Goal: Answer question/provide support

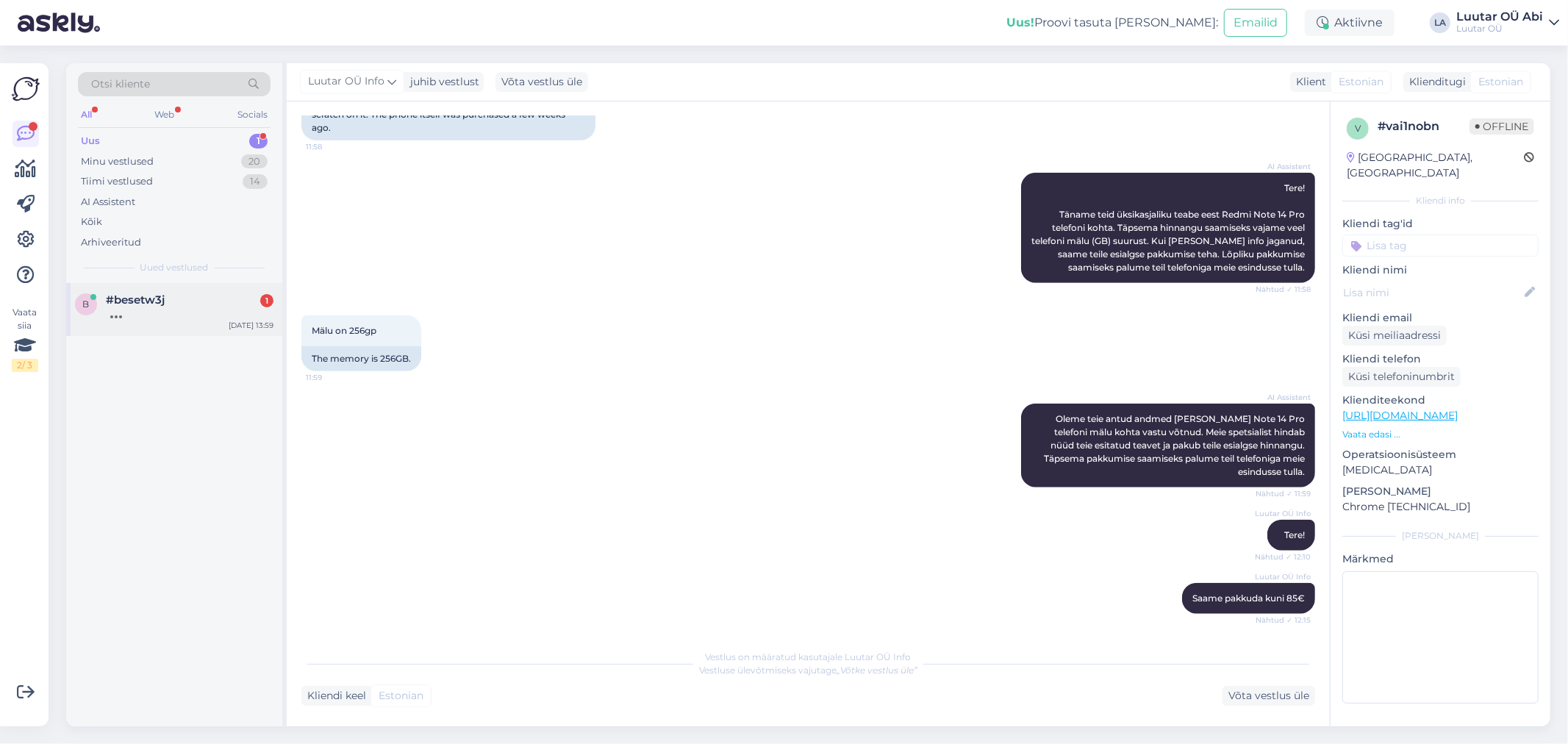
click at [174, 296] on div "#besetw3j 1" at bounding box center [190, 300] width 167 height 14
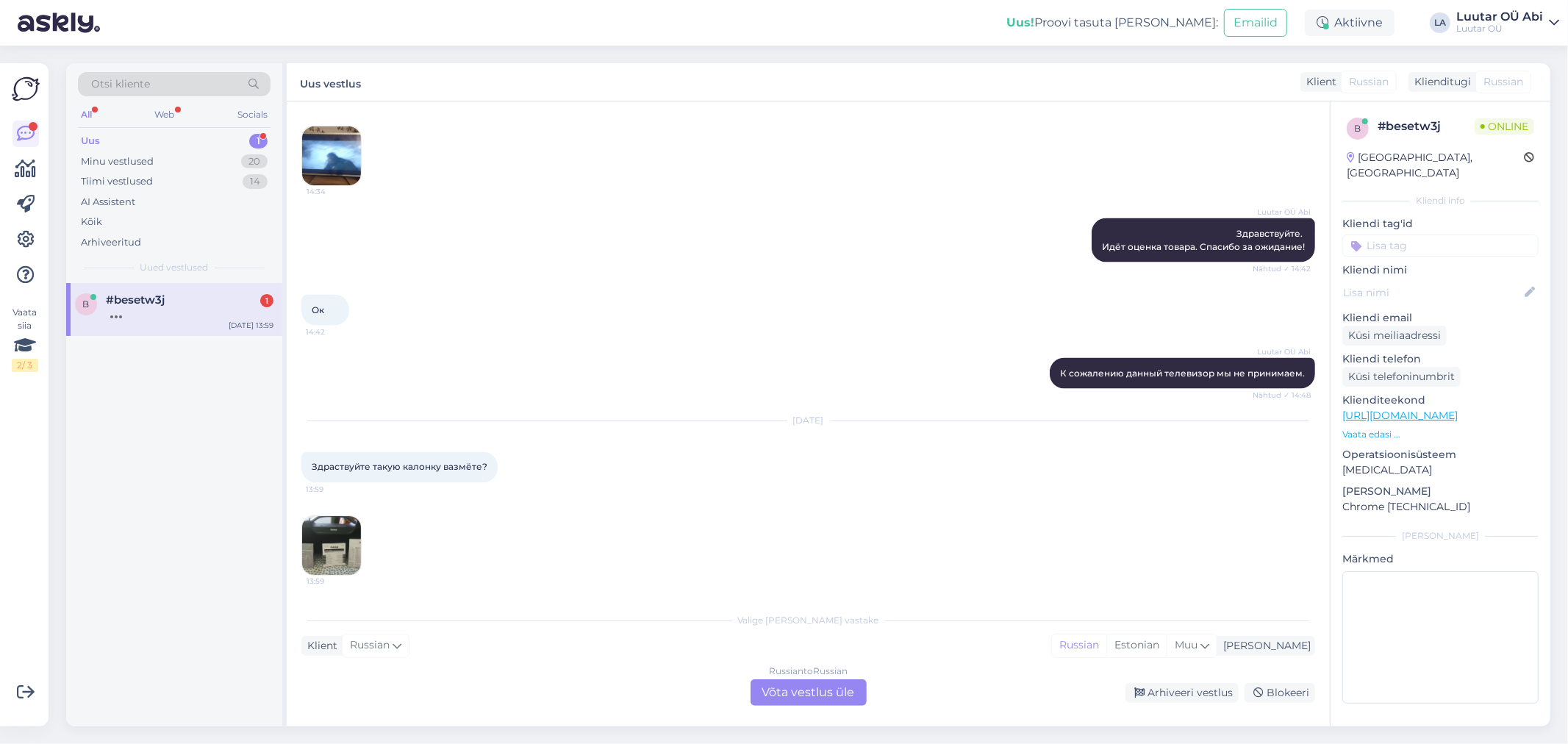
click at [337, 151] on img at bounding box center [331, 156] width 58 height 58
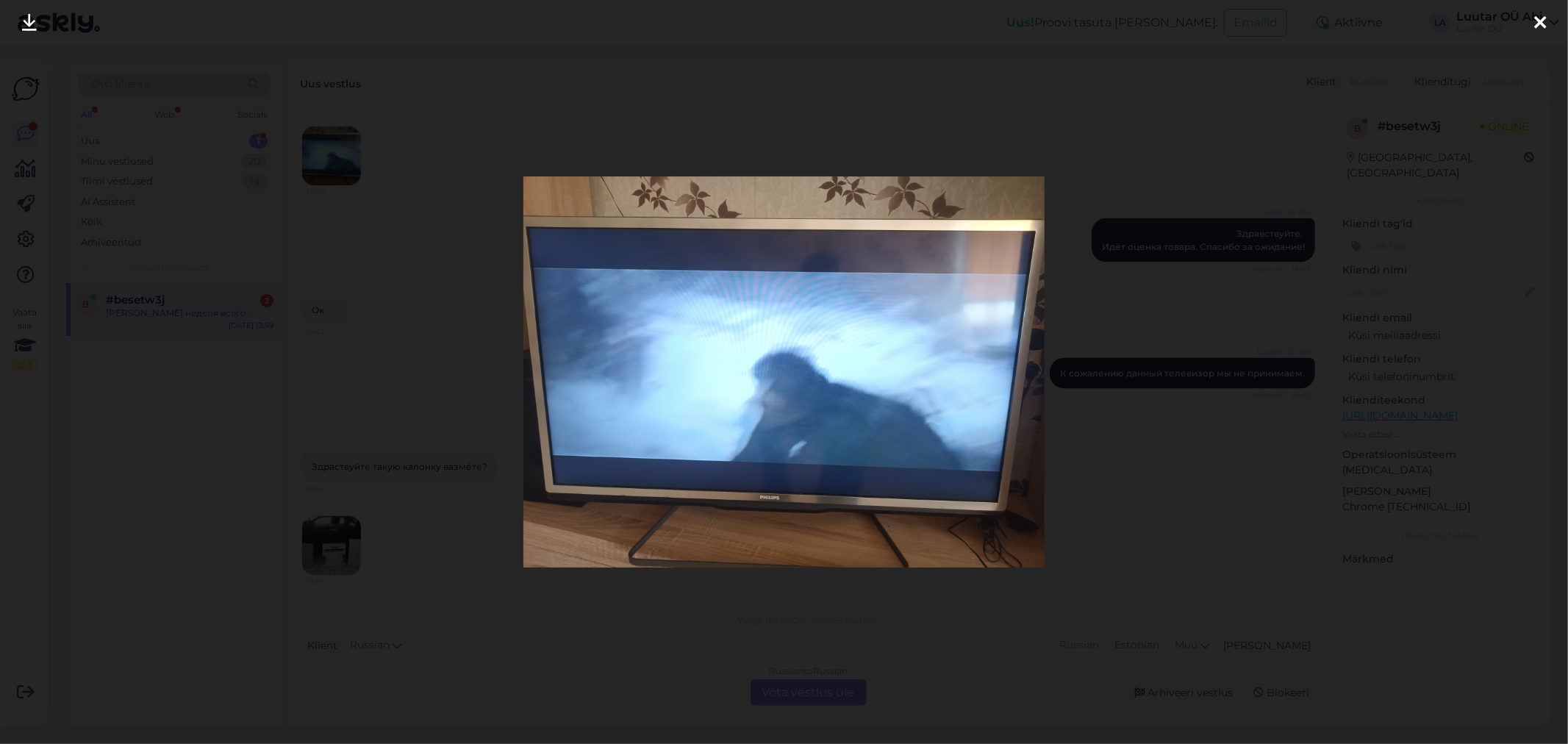
scroll to position [2148, 0]
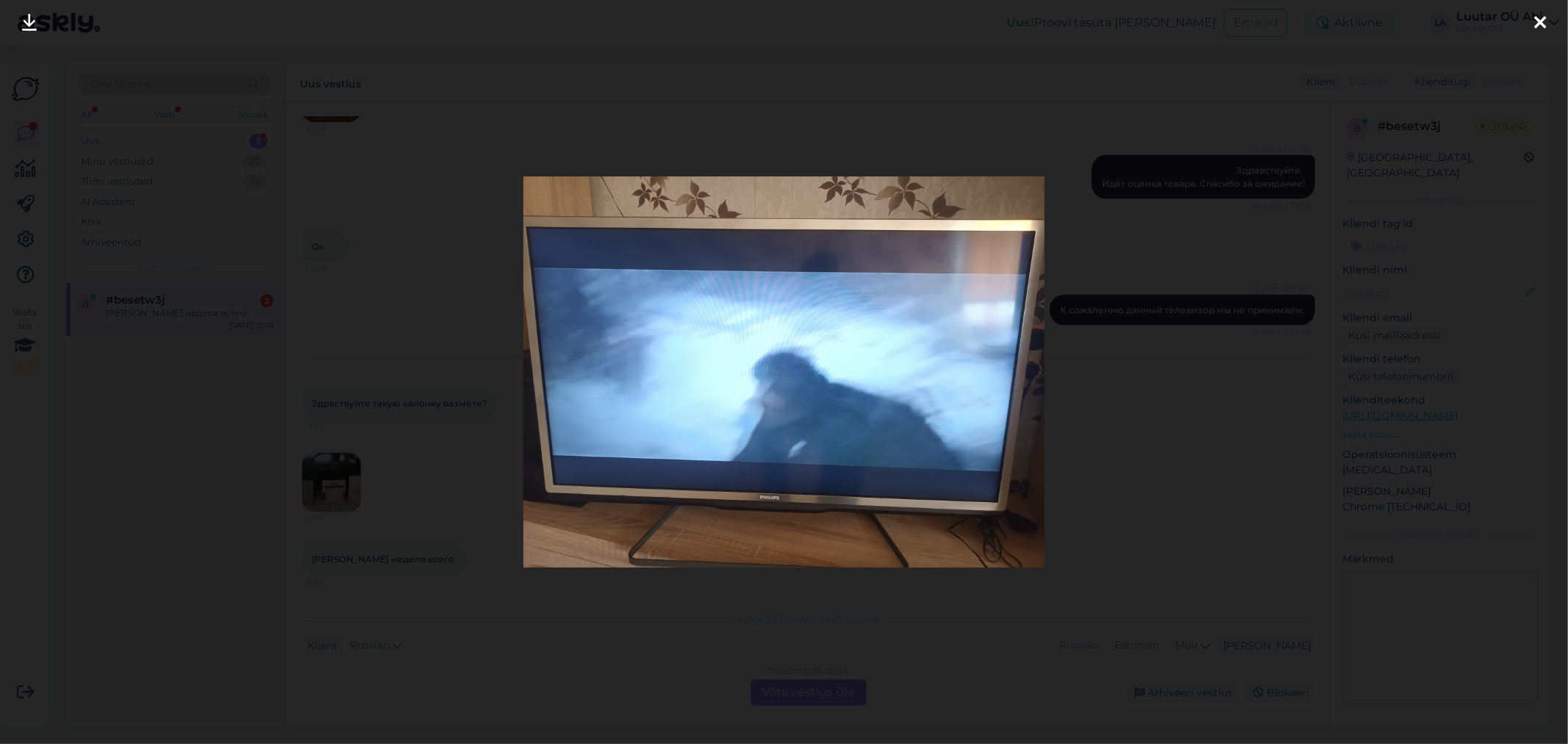
click at [378, 303] on div at bounding box center [784, 372] width 1568 height 744
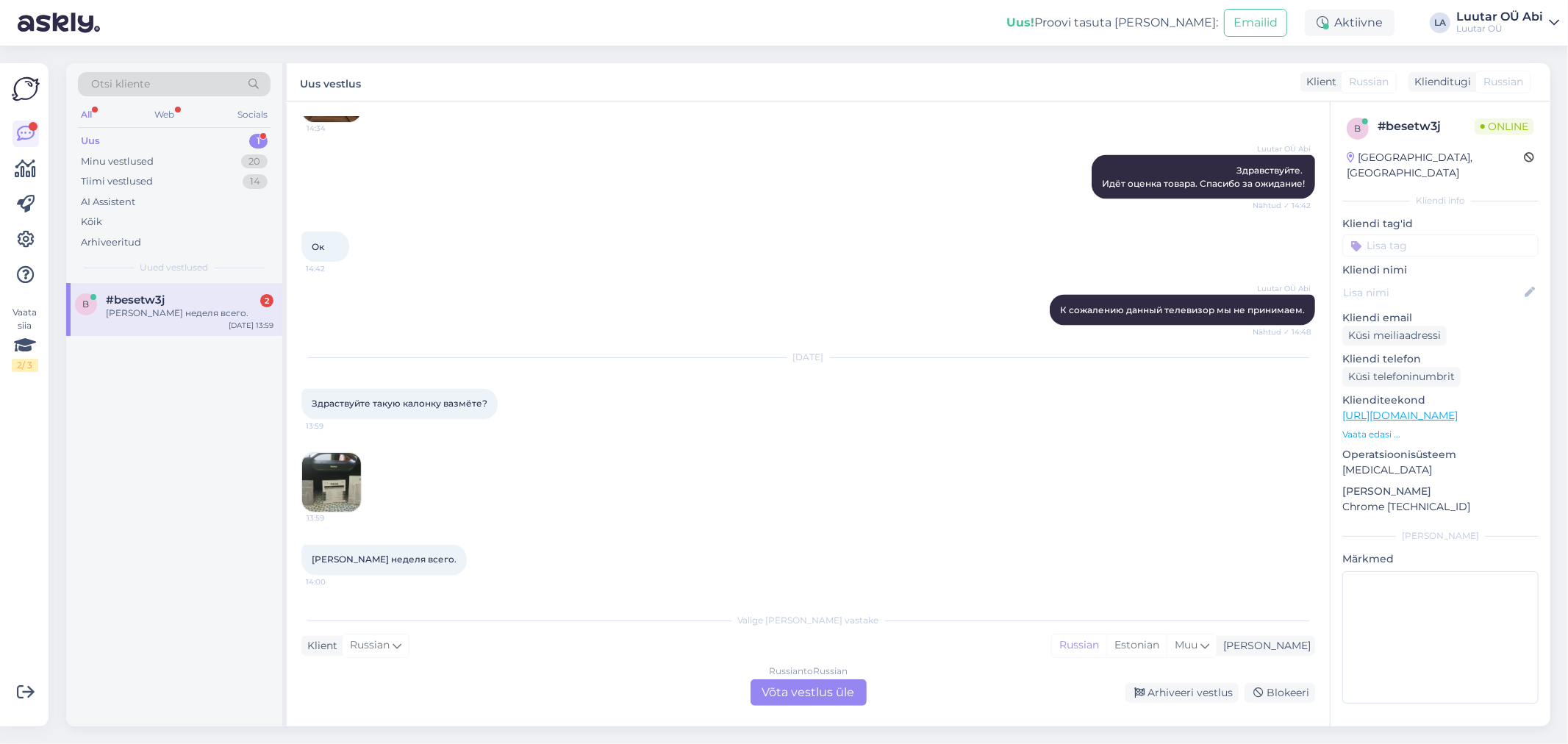
click at [320, 476] on img at bounding box center [331, 482] width 58 height 58
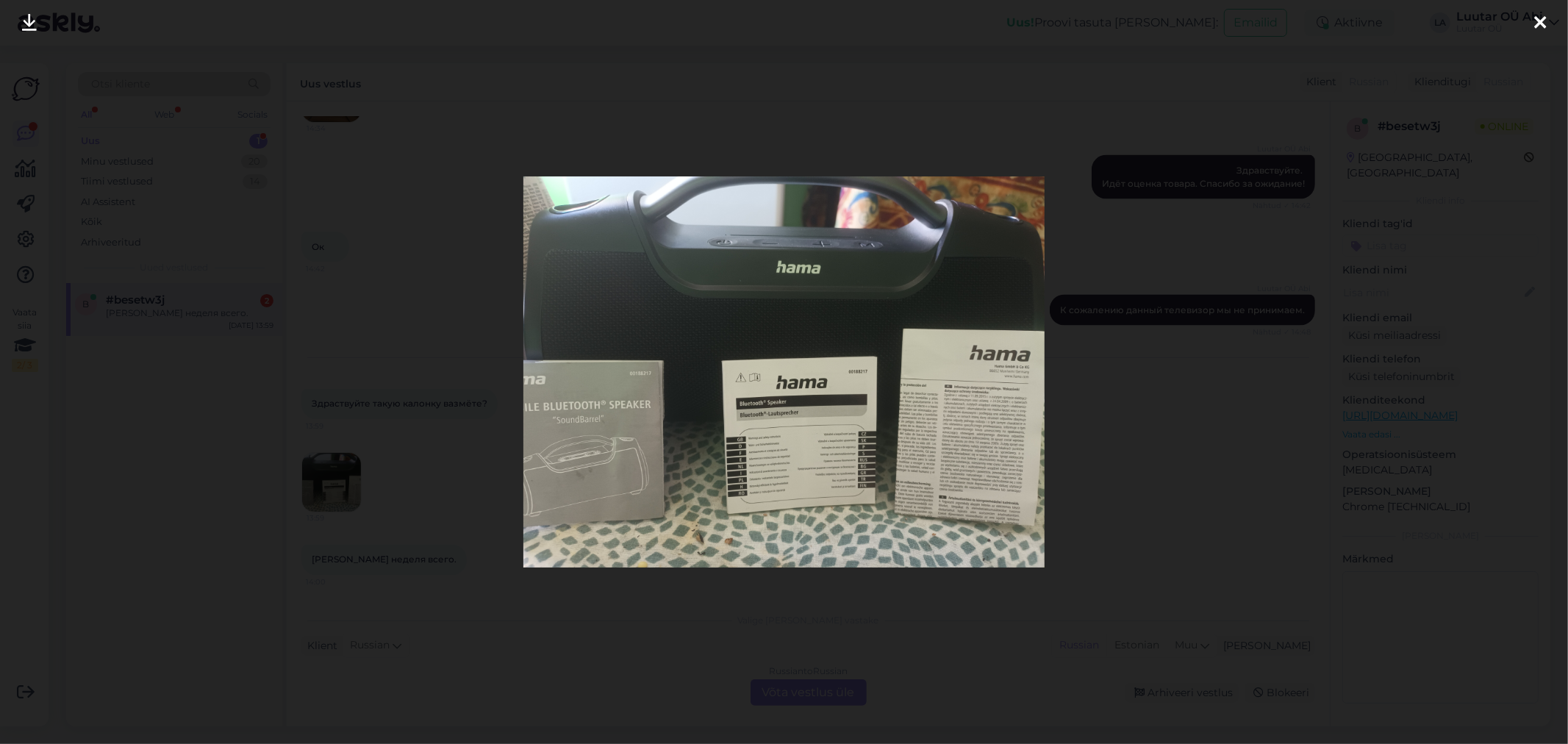
click at [471, 228] on div at bounding box center [784, 372] width 1568 height 744
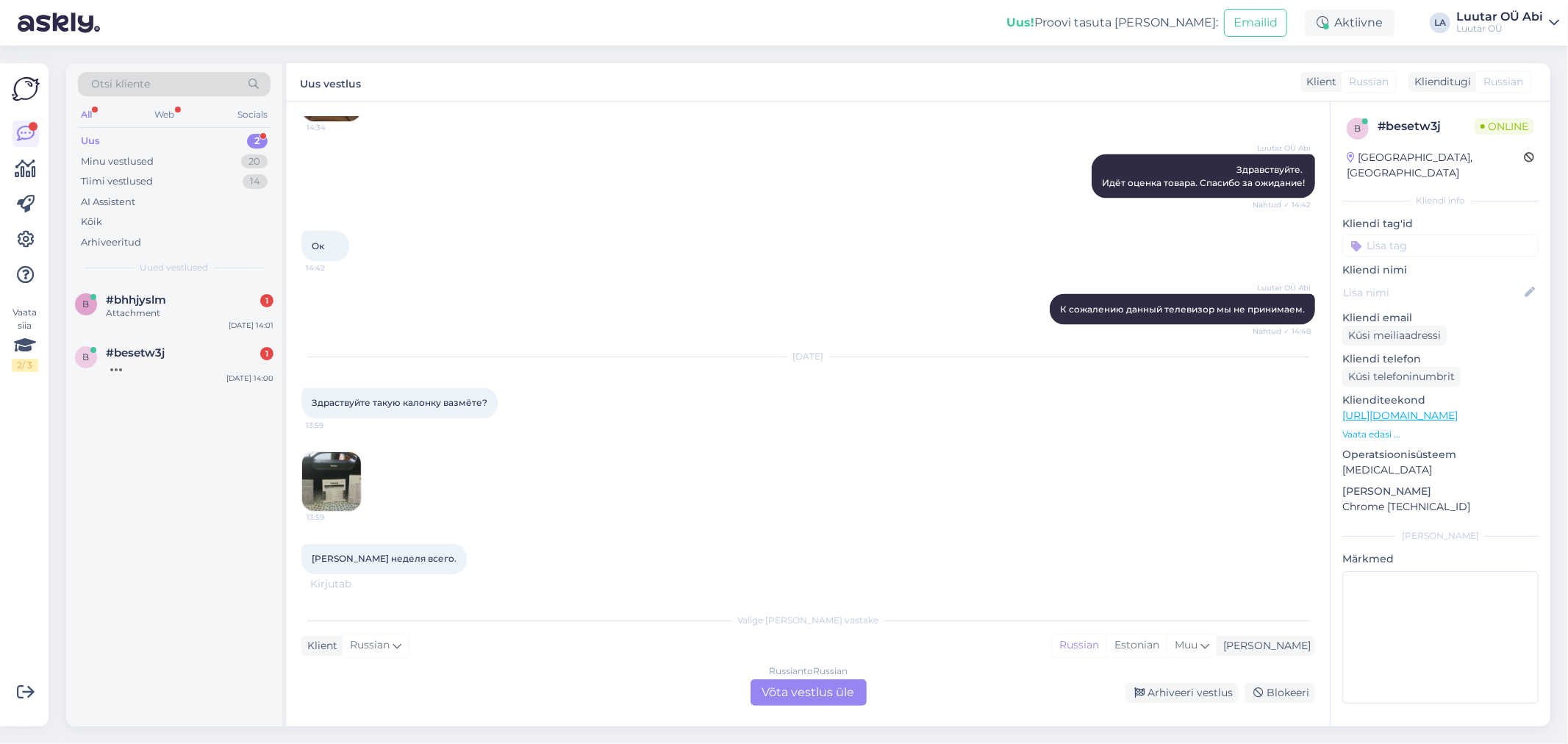
click at [570, 271] on div "Ок 14:42" at bounding box center [809, 246] width 1014 height 63
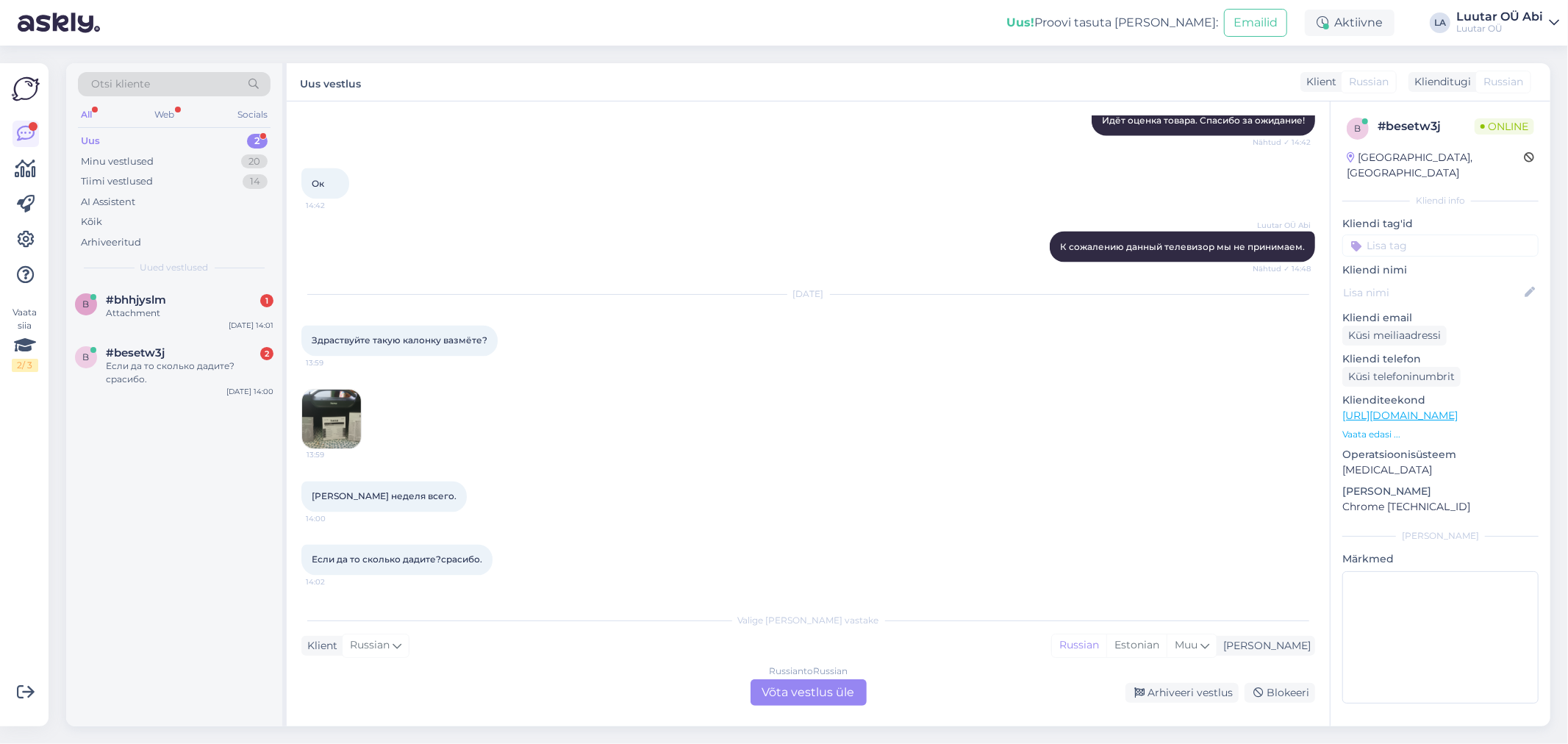
click at [649, 387] on div "[DATE] Здраствуйте такую калонку вазмёте? 13:59 13:59" at bounding box center [809, 372] width 1014 height 187
click at [376, 413] on div "[DATE] Здраствуйте такую калонку вазмёте? 13:59 13:59" at bounding box center [809, 372] width 1014 height 187
click at [350, 410] on img at bounding box center [331, 419] width 58 height 58
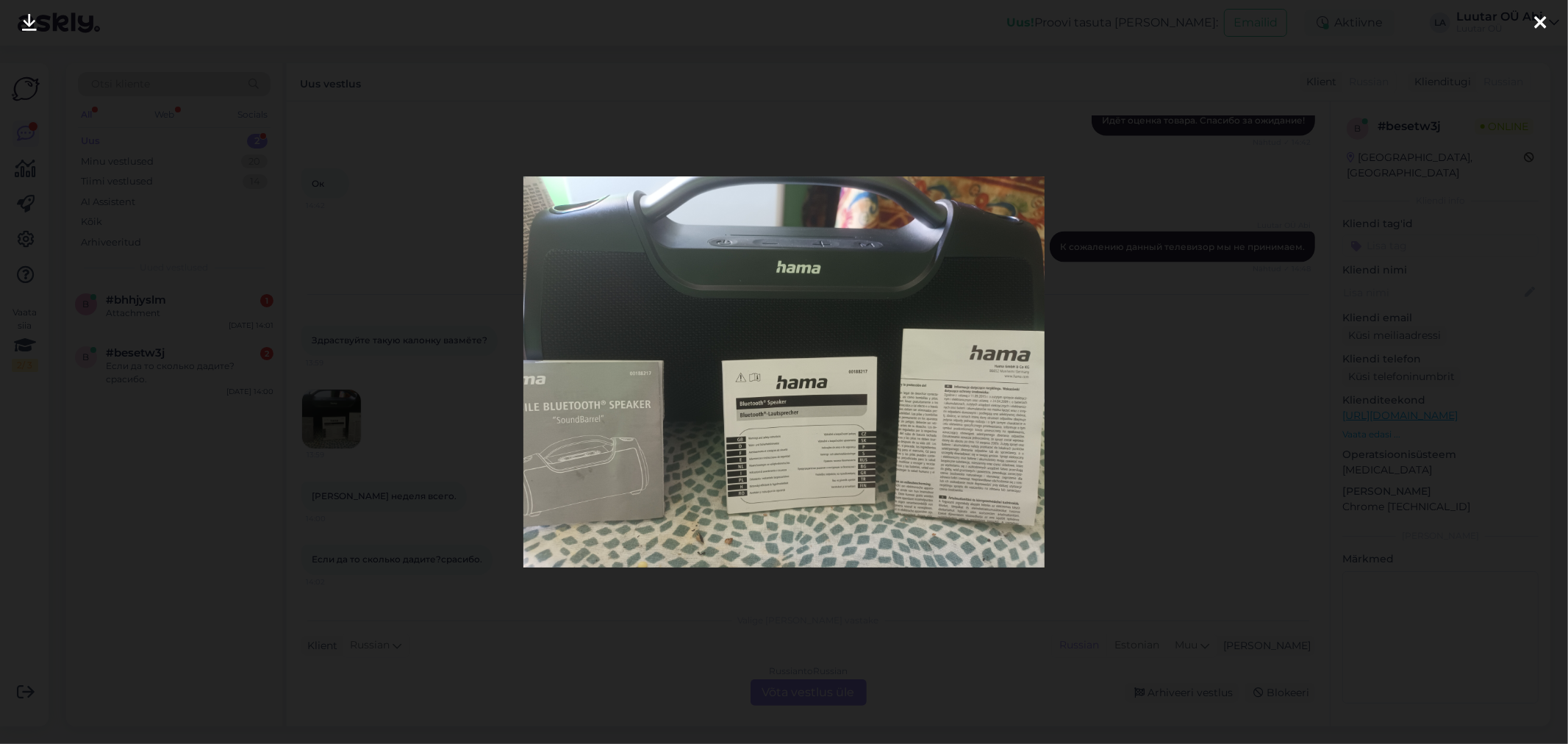
click at [1027, 357] on img at bounding box center [784, 371] width 521 height 391
click at [1008, 381] on img at bounding box center [784, 371] width 521 height 391
click at [995, 383] on img at bounding box center [784, 371] width 521 height 391
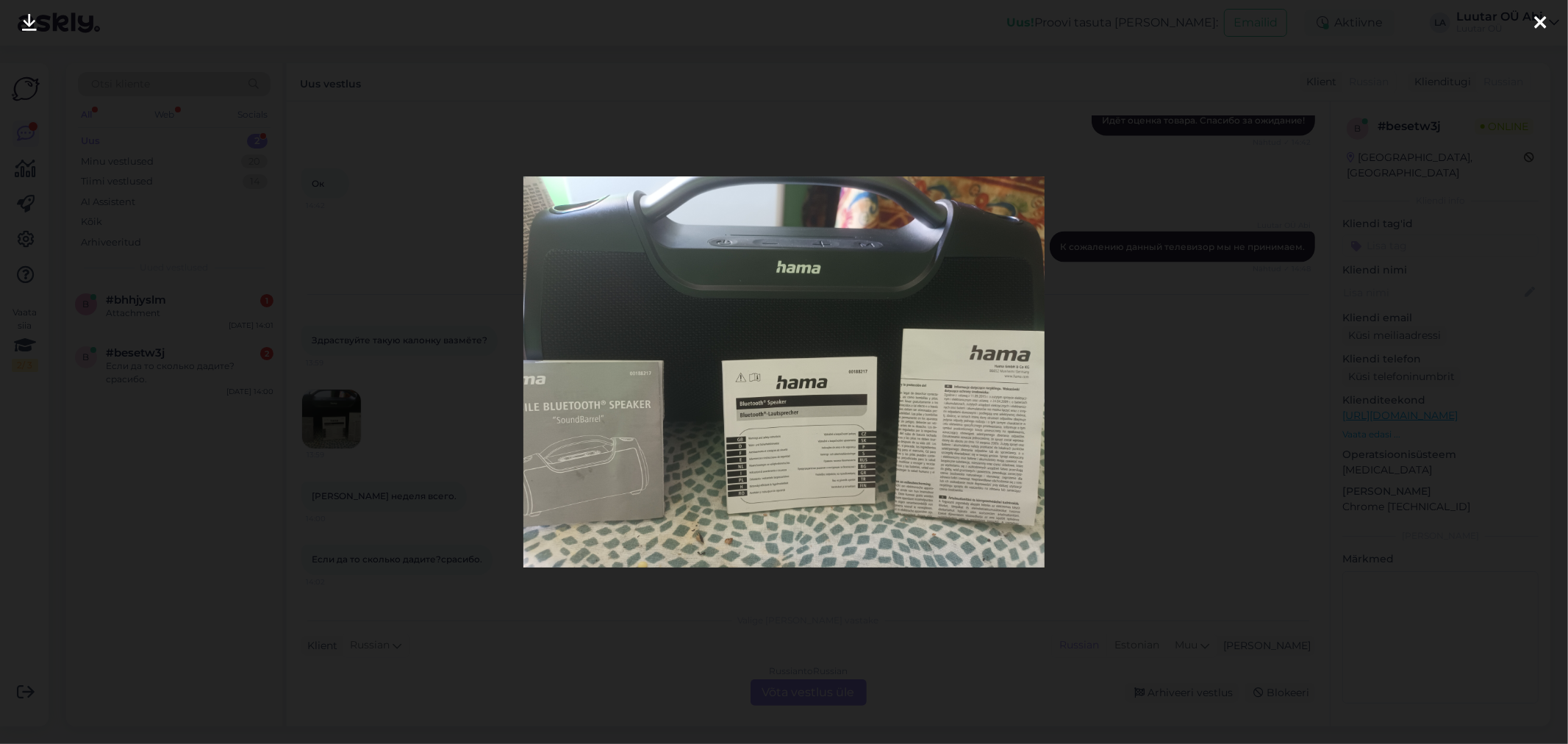
click at [1525, 27] on div at bounding box center [1540, 23] width 29 height 47
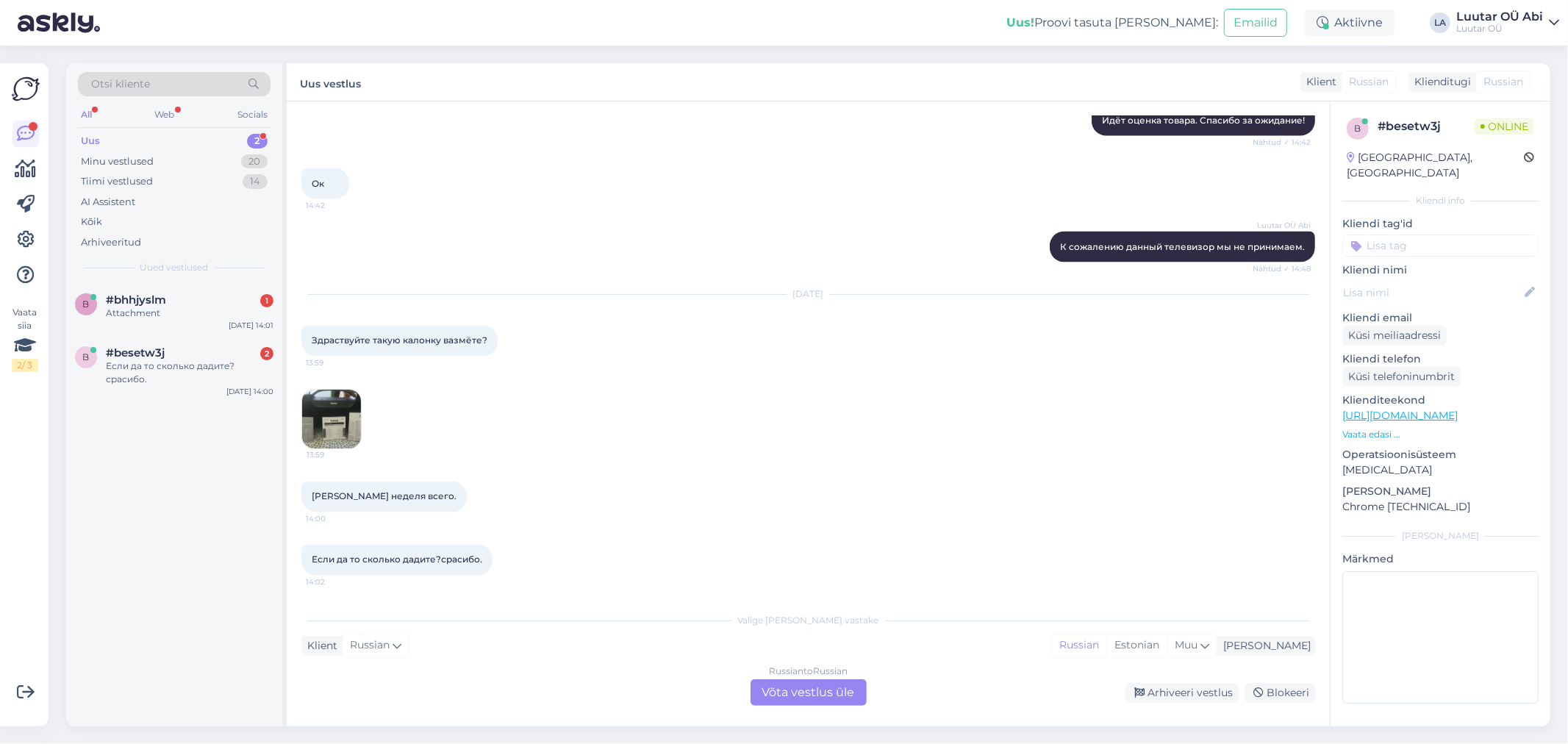
click at [447, 383] on div "[DATE] Здраствуйте такую калонку вазмёте? 13:59 13:59" at bounding box center [809, 372] width 1014 height 187
click at [803, 700] on div "Russian to Russian Võta vestlus üle" at bounding box center [808, 692] width 116 height 26
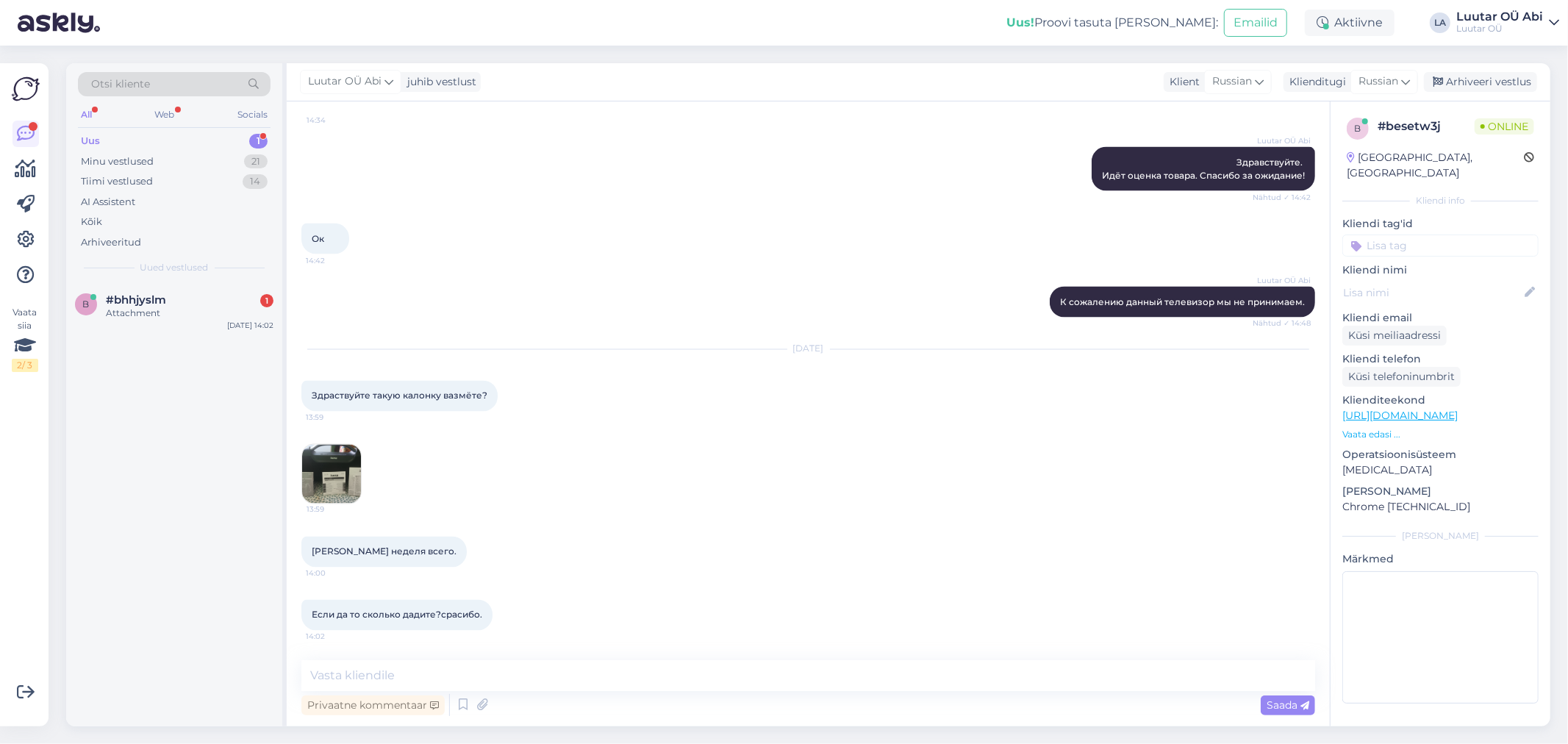
click at [339, 471] on img at bounding box center [331, 474] width 58 height 58
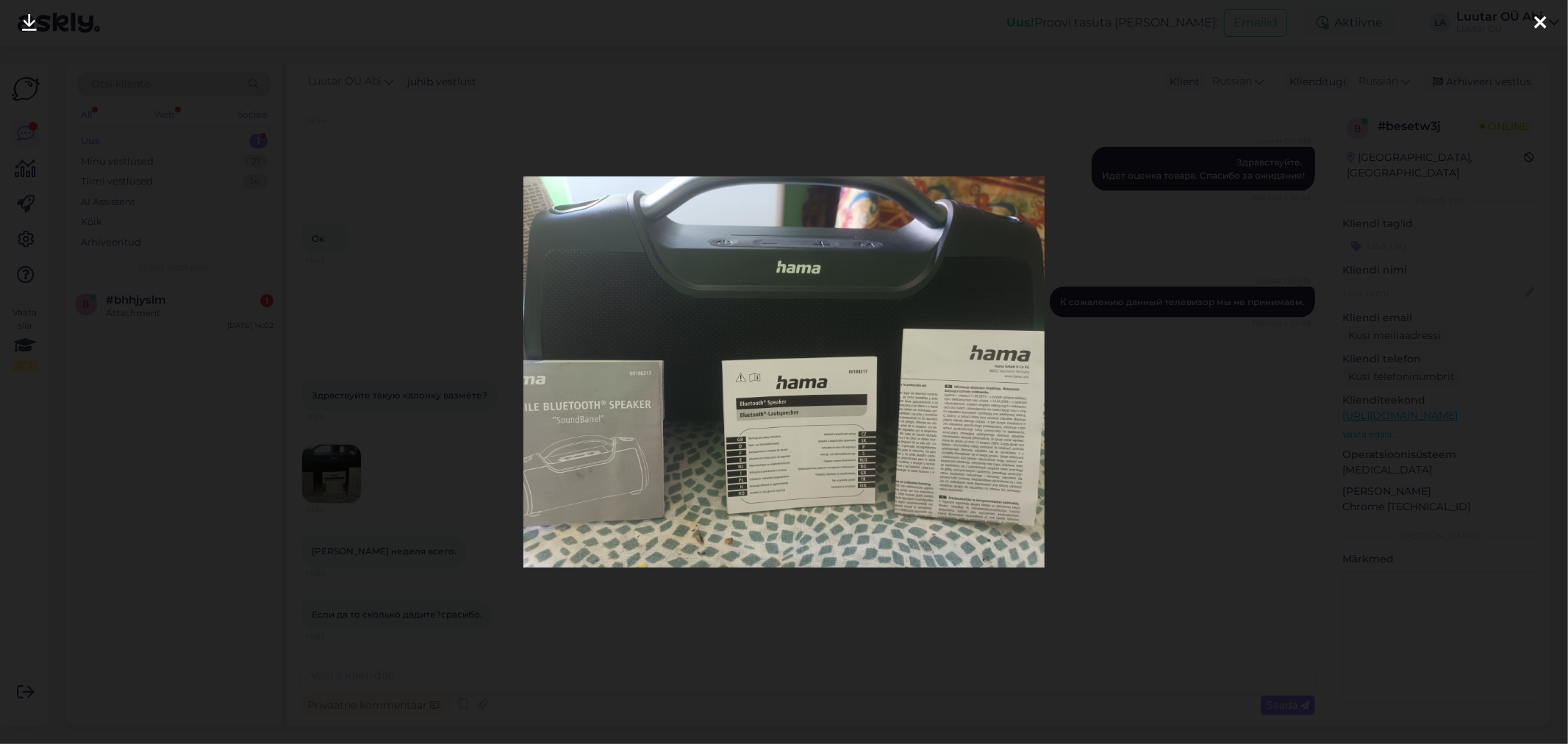
click at [602, 414] on img at bounding box center [784, 371] width 521 height 391
click at [365, 206] on div at bounding box center [784, 372] width 1568 height 744
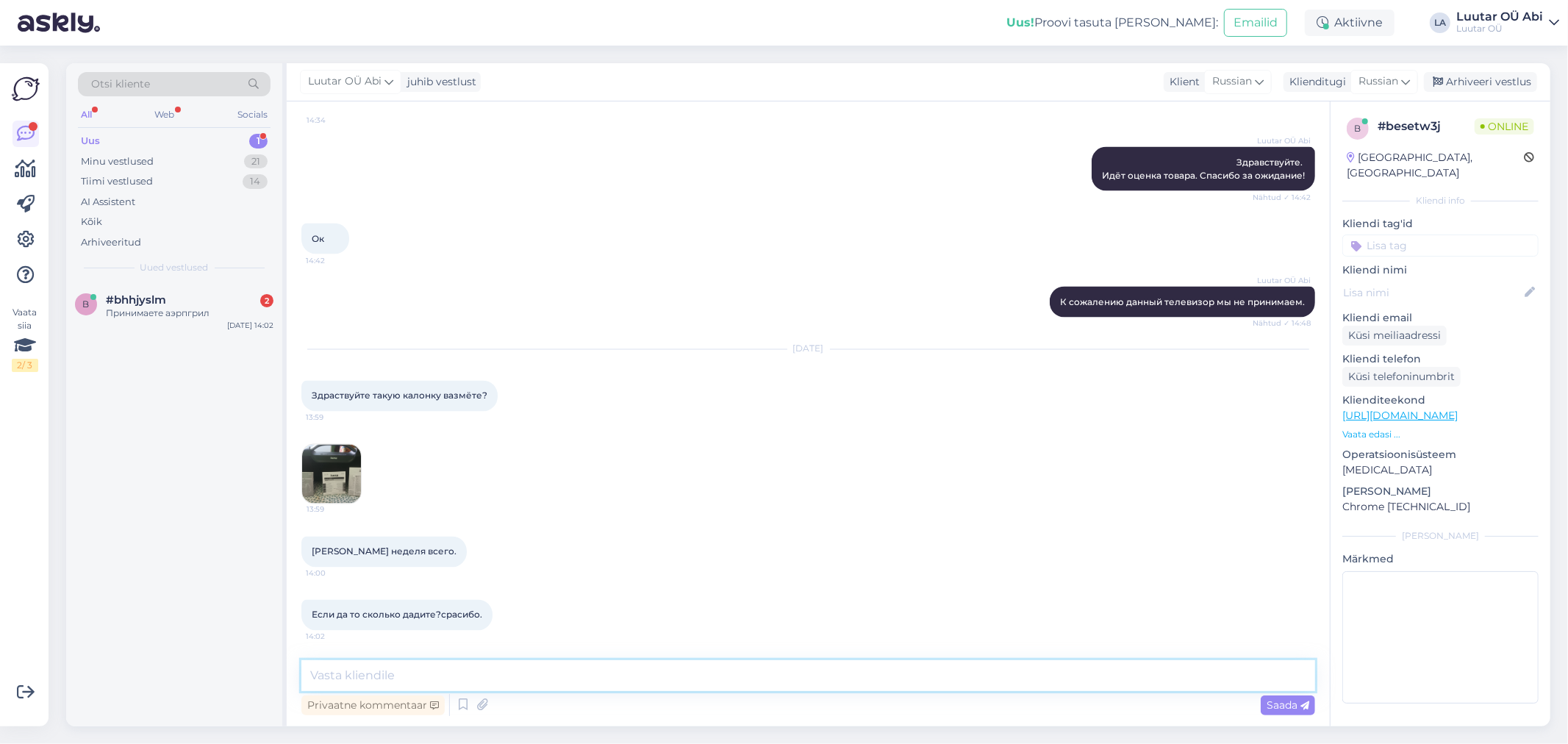
click at [612, 675] on textarea at bounding box center [809, 676] width 1014 height 31
type textarea "20€ можем предложить"
